Goal: Information Seeking & Learning: Learn about a topic

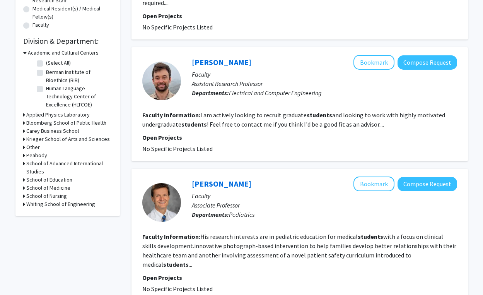
scroll to position [257, 0]
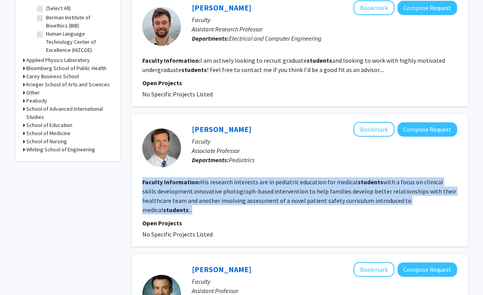
drag, startPoint x: 427, startPoint y: 192, endPoint x: 131, endPoint y: 174, distance: 296.6
copy section "Faculty Information: His research interests are in pediatric education for medi…"
click at [182, 178] on b "Faculty Information:" at bounding box center [171, 182] width 58 height 8
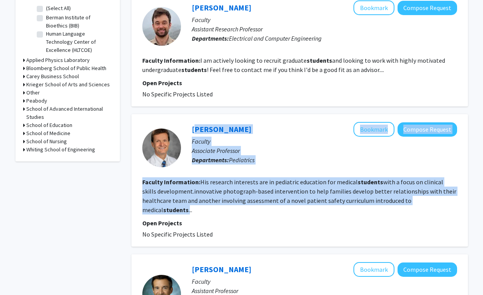
drag, startPoint x: 190, startPoint y: 120, endPoint x: 422, endPoint y: 193, distance: 243.8
click at [422, 193] on fg-search-faculty "[PERSON_NAME] Bookmark Compose Request Faculty Associate Professor Departments:…" at bounding box center [299, 180] width 315 height 117
click at [382, 122] on button "Bookmark" at bounding box center [374, 129] width 41 height 15
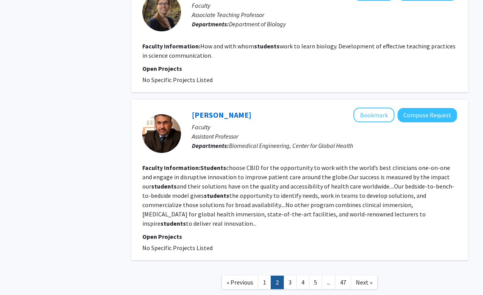
scroll to position [1340, 0]
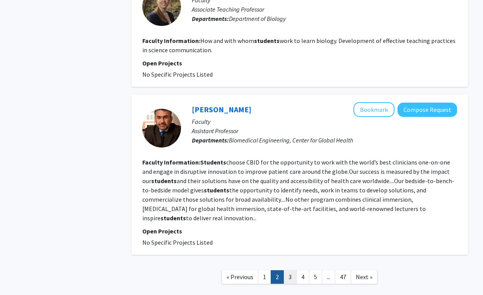
click at [291, 270] on link "3" at bounding box center [290, 277] width 13 height 14
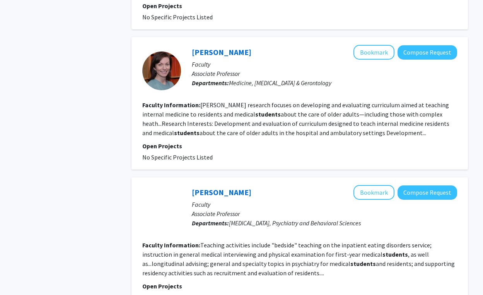
scroll to position [795, 0]
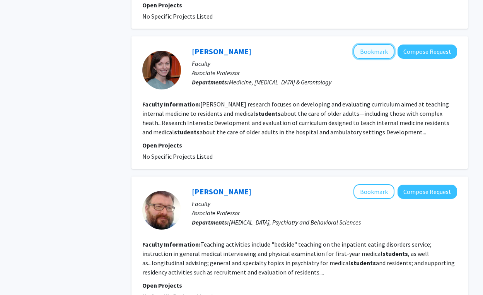
click at [377, 46] on button "Bookmark" at bounding box center [374, 51] width 41 height 15
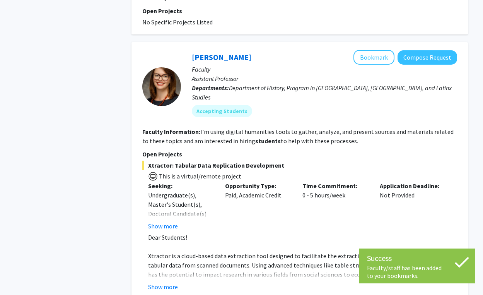
scroll to position [1088, 0]
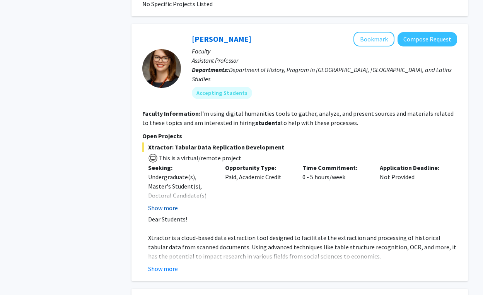
click at [166, 203] on button "Show more" at bounding box center [163, 207] width 30 height 9
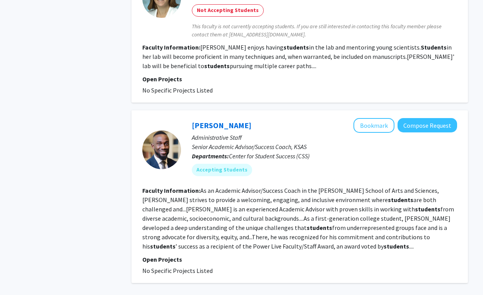
scroll to position [1446, 0]
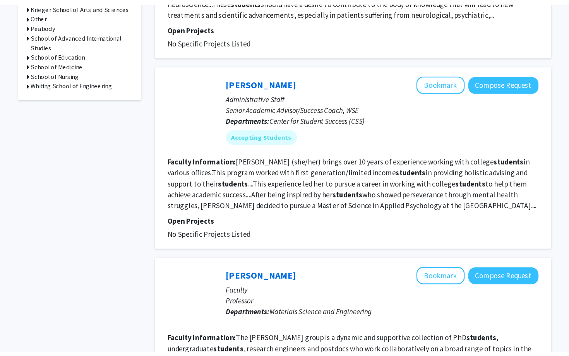
scroll to position [470, 0]
